Goal: Navigation & Orientation: Find specific page/section

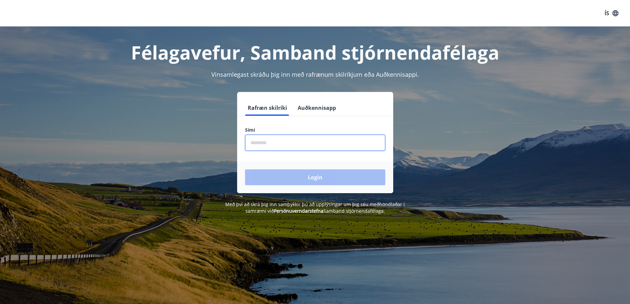
click at [261, 143] on input "phone" at bounding box center [315, 142] width 140 height 16
type input "********"
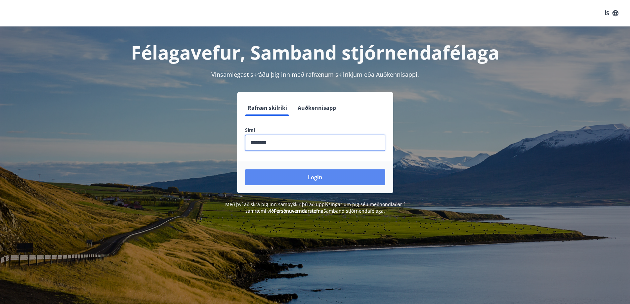
click at [299, 179] on button "Login" at bounding box center [315, 177] width 140 height 16
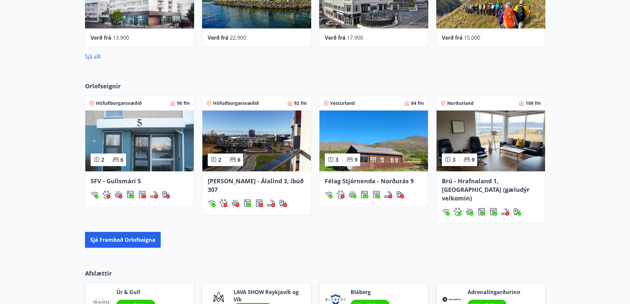
scroll to position [394, 0]
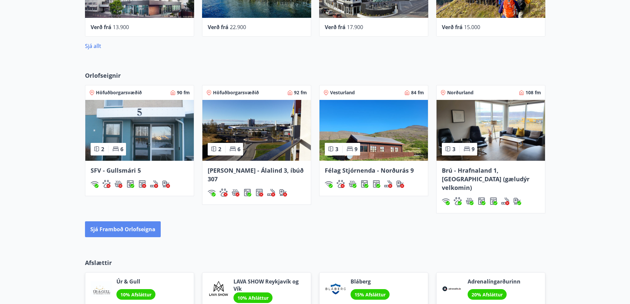
click at [134, 223] on button "Sjá framboð orlofseigna" at bounding box center [123, 229] width 76 height 16
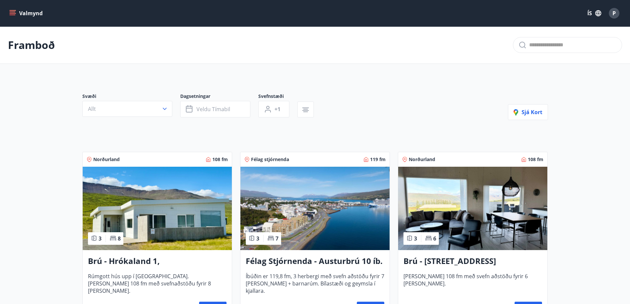
click at [17, 12] on button "Valmynd" at bounding box center [26, 13] width 37 height 12
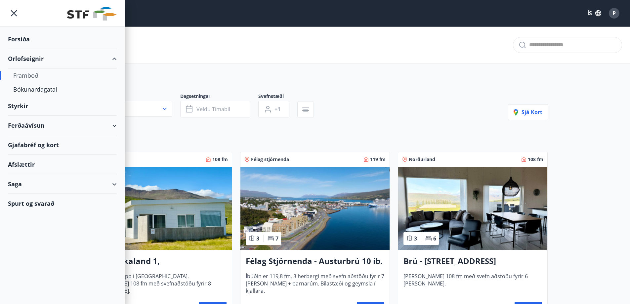
click at [23, 42] on div "Forsíða" at bounding box center [62, 38] width 109 height 19
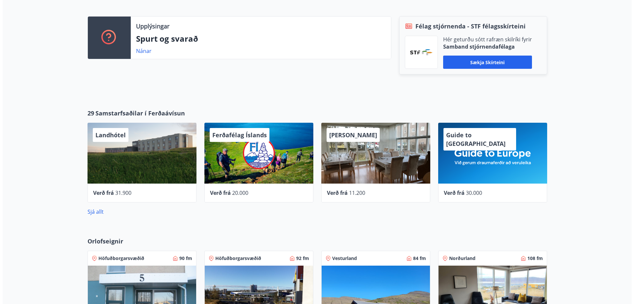
scroll to position [228, 0]
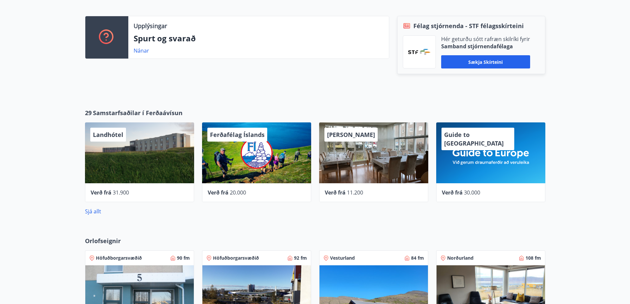
click at [360, 158] on div "Alba gistiheimili" at bounding box center [373, 152] width 109 height 61
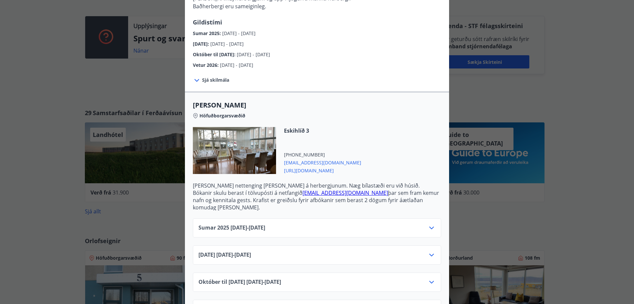
scroll to position [120, 0]
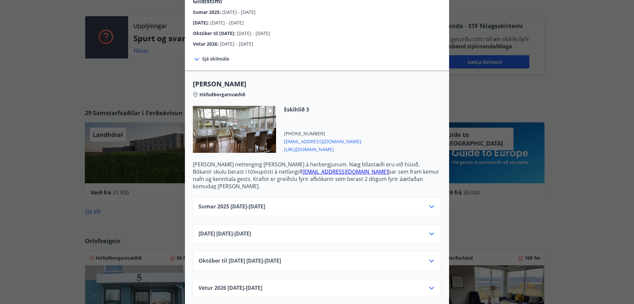
click at [428, 230] on icon at bounding box center [432, 234] width 8 height 8
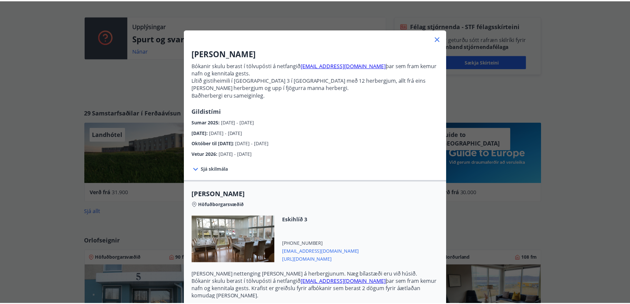
scroll to position [0, 0]
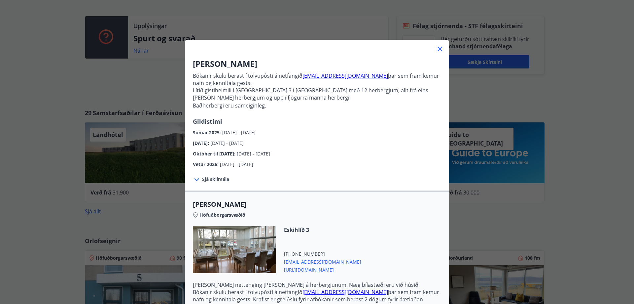
click at [438, 46] on icon at bounding box center [440, 49] width 8 height 8
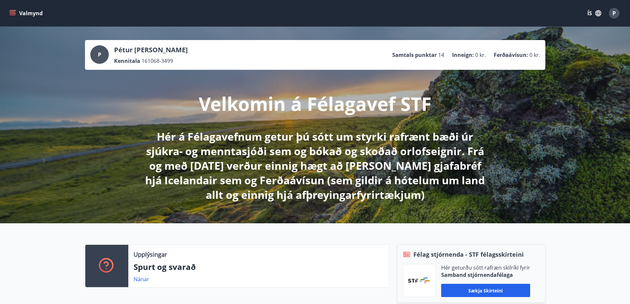
click at [13, 12] on icon "menu" at bounding box center [13, 12] width 6 height 1
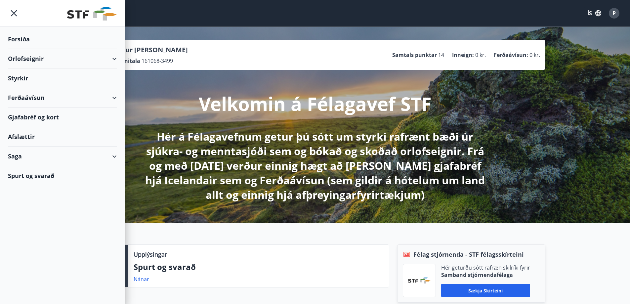
click at [19, 49] on div "Styrkir" at bounding box center [62, 38] width 109 height 19
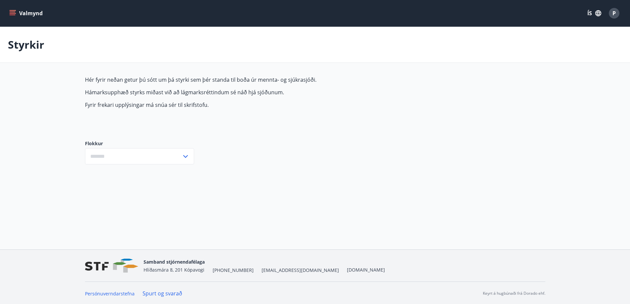
type input "***"
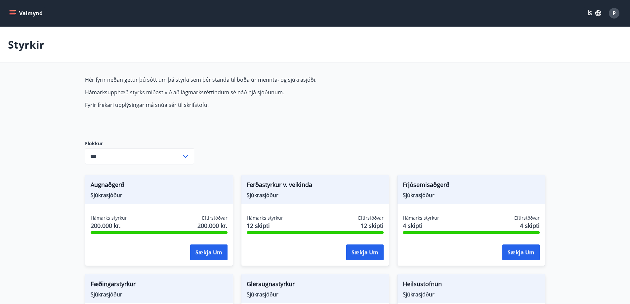
click at [10, 10] on icon "menu" at bounding box center [13, 10] width 7 height 1
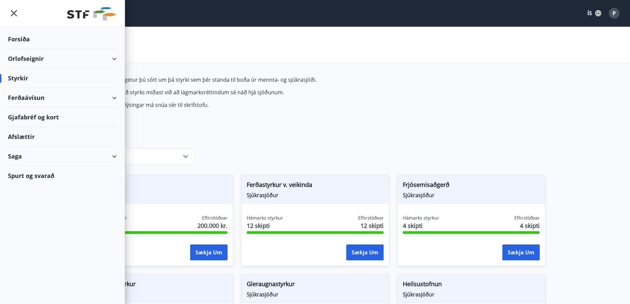
click at [106, 97] on div "Ferðaávísun" at bounding box center [62, 97] width 109 height 19
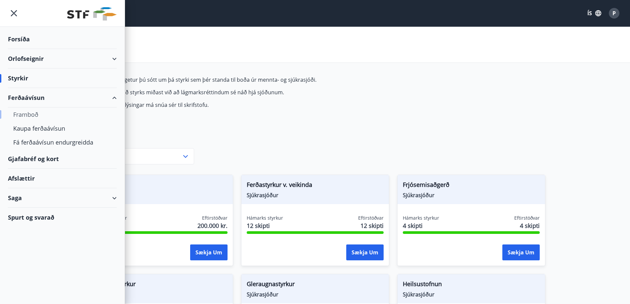
click at [30, 115] on div "Framboð" at bounding box center [62, 114] width 98 height 14
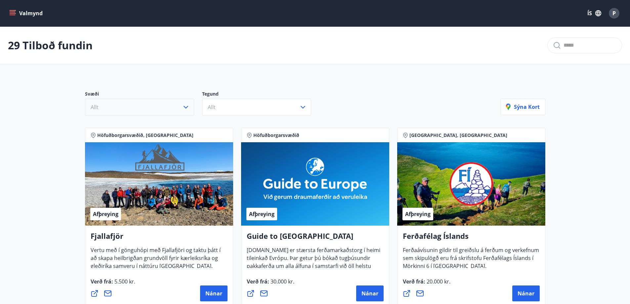
click at [183, 107] on icon "button" at bounding box center [186, 107] width 8 height 8
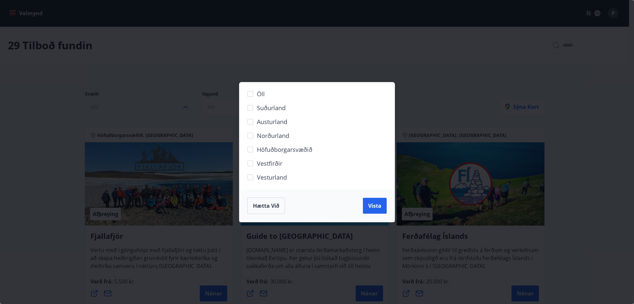
click at [278, 201] on button "Hætta við" at bounding box center [267, 205] width 38 height 17
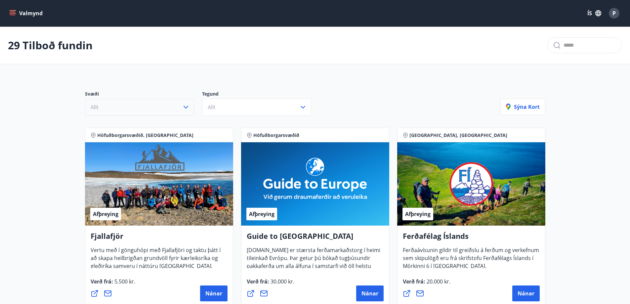
click at [12, 11] on icon "menu" at bounding box center [13, 10] width 7 height 1
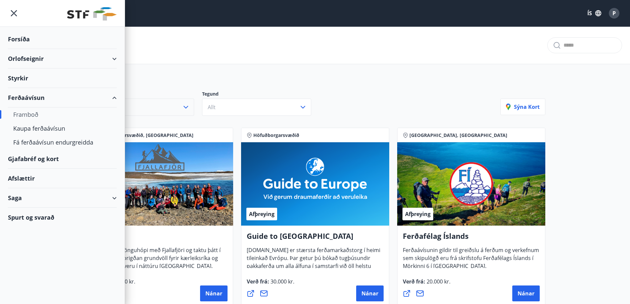
click at [23, 178] on div "Afslættir" at bounding box center [62, 178] width 109 height 19
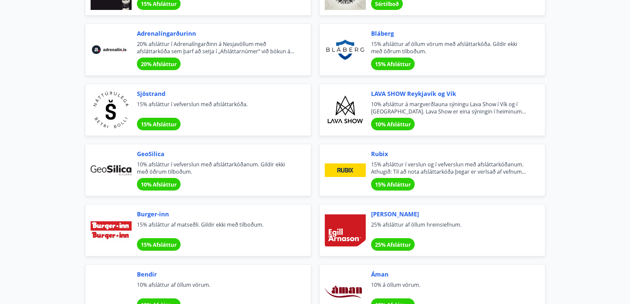
scroll to position [793, 0]
